Goal: Task Accomplishment & Management: Use online tool/utility

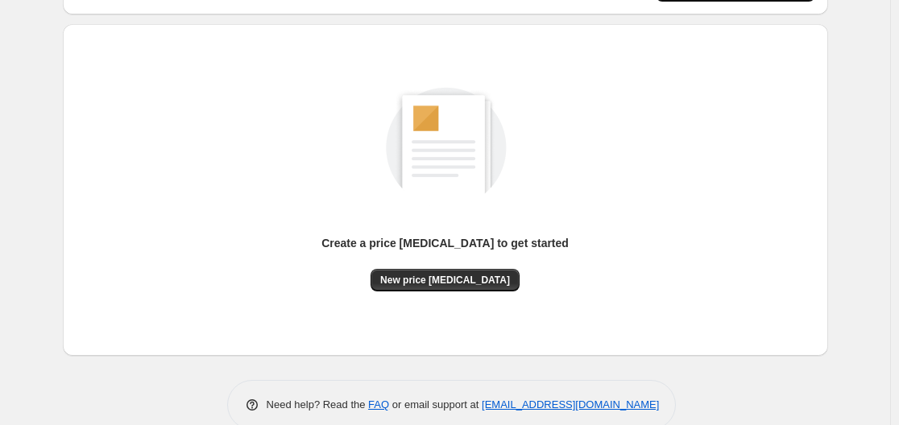
scroll to position [178, 0]
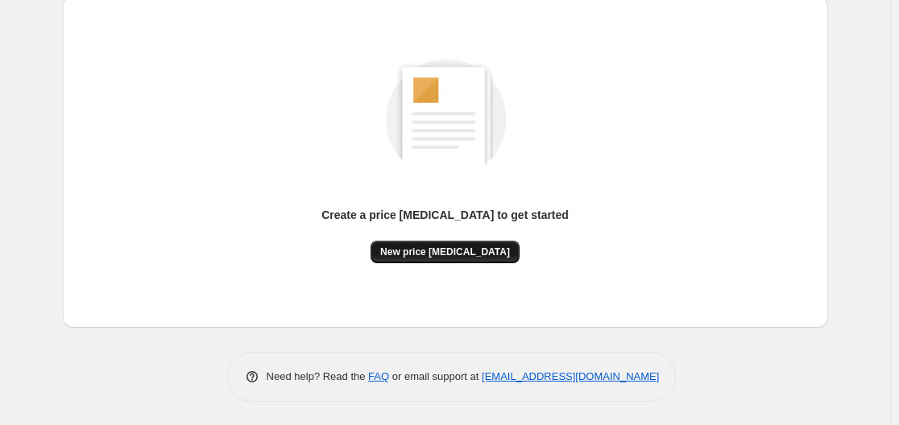
click at [462, 247] on span "New price [MEDICAL_DATA]" at bounding box center [445, 252] width 130 height 13
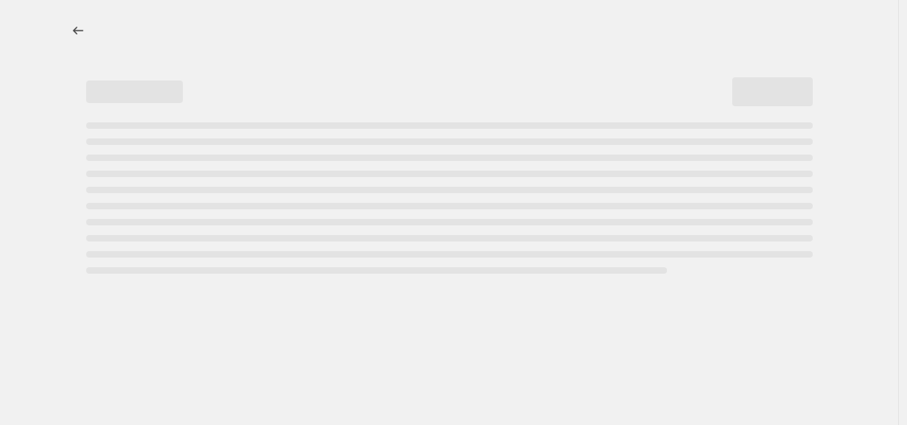
select select "percentage"
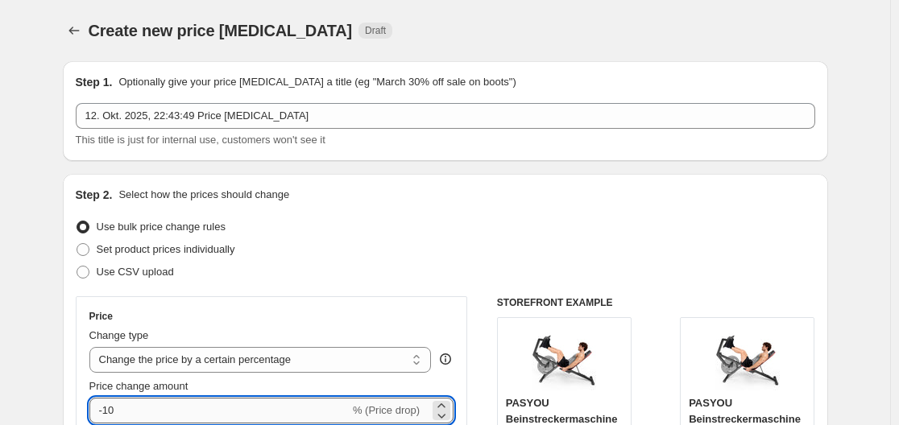
click at [208, 412] on input "-10" at bounding box center [219, 411] width 260 height 26
type input "-1"
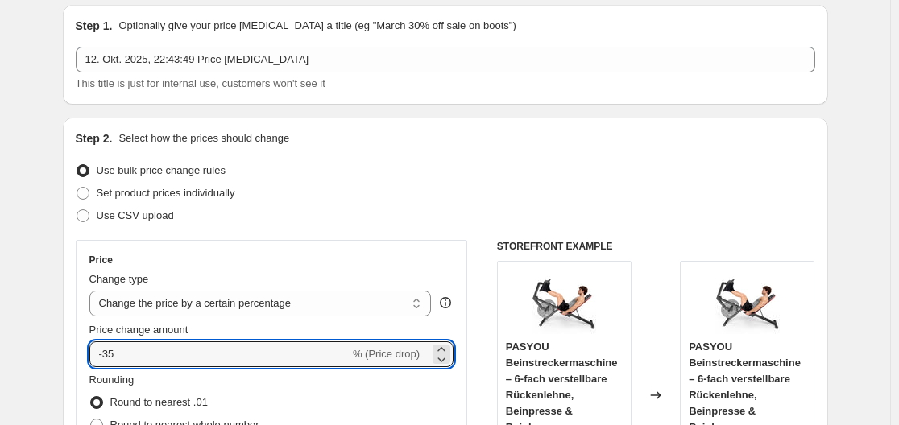
scroll to position [56, 0]
drag, startPoint x: 216, startPoint y: 291, endPoint x: 220, endPoint y: 363, distance: 72.6
click at [220, 363] on input "-35" at bounding box center [219, 355] width 260 height 26
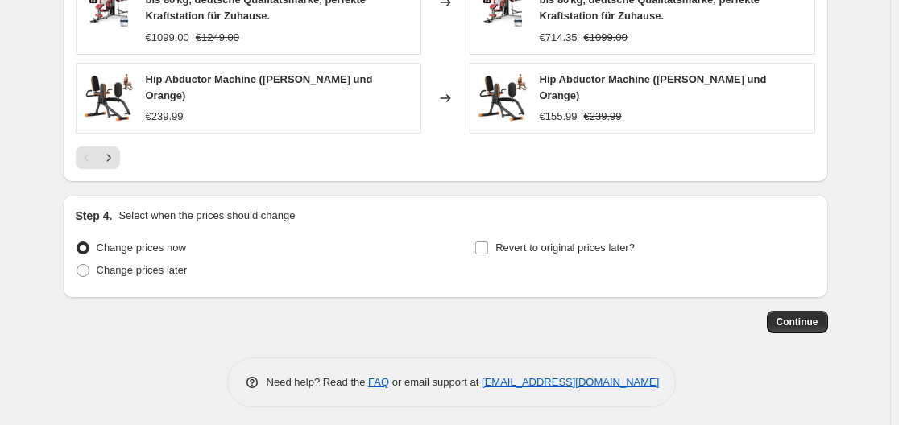
scroll to position [1335, 0]
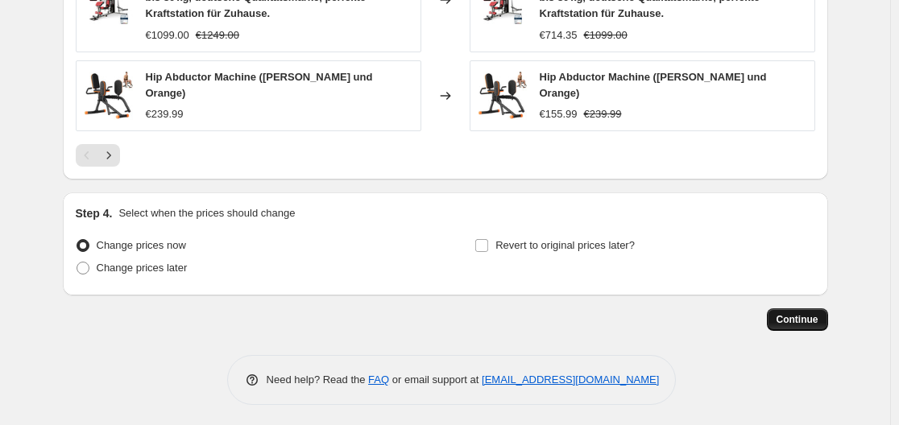
type input "-38"
click at [800, 319] on span "Continue" at bounding box center [797, 319] width 42 height 13
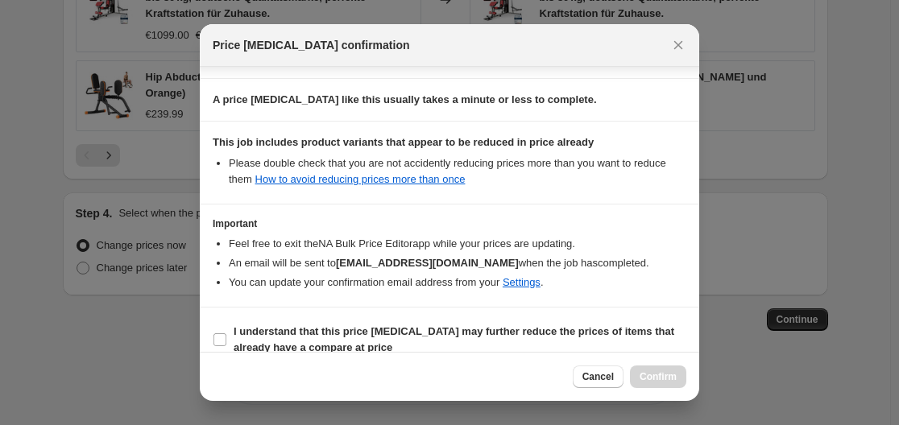
scroll to position [253, 0]
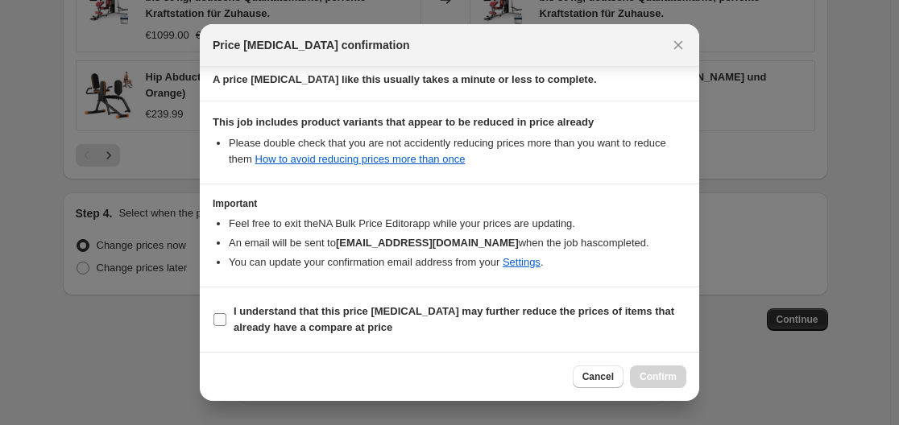
click at [434, 313] on b "I understand that this price [MEDICAL_DATA] may further reduce the prices of it…" at bounding box center [454, 319] width 440 height 28
click at [226, 313] on input "I understand that this price [MEDICAL_DATA] may further reduce the prices of it…" at bounding box center [219, 319] width 13 height 13
checkbox input "true"
click at [666, 373] on span "Confirm" at bounding box center [657, 376] width 37 height 13
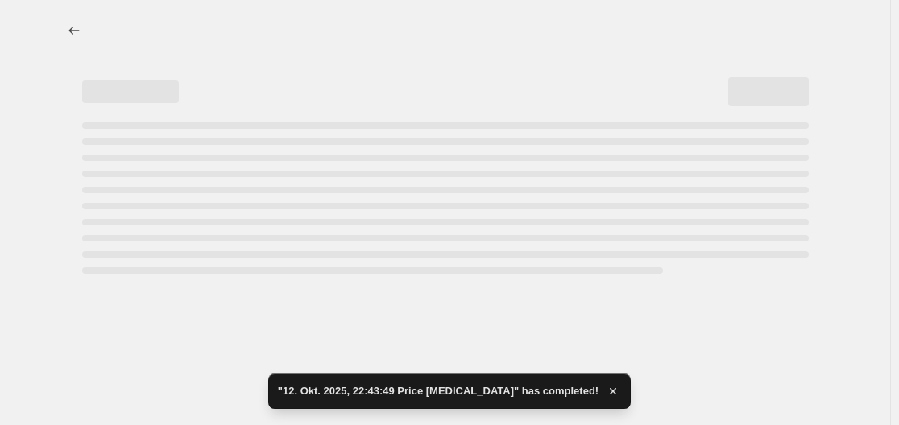
select select "percentage"
